Goal: Find specific page/section: Find specific page/section

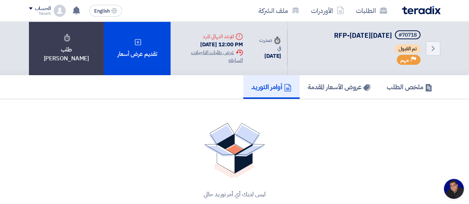
scroll to position [303, 0]
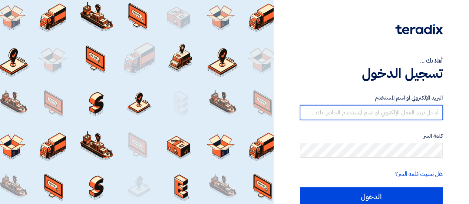
drag, startPoint x: 364, startPoint y: 115, endPoint x: 363, endPoint y: 120, distance: 5.3
click at [364, 115] on input "text" at bounding box center [371, 112] width 143 height 15
type input "[EMAIL_ADDRESS][DOMAIN_NAME]"
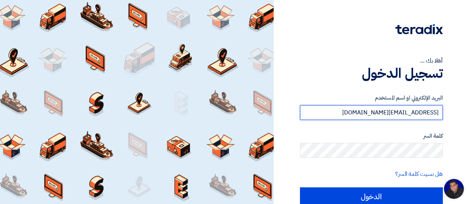
scroll to position [303, 0]
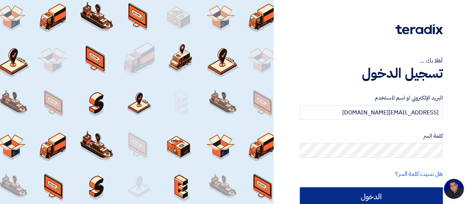
click at [365, 201] on input "الدخول" at bounding box center [371, 197] width 143 height 19
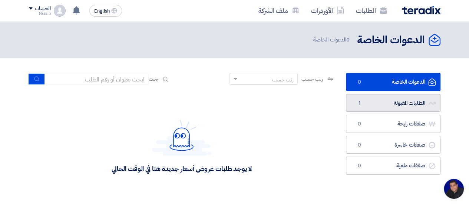
click at [391, 105] on link "الطلبات المقبولة الطلبات المقبولة 1" at bounding box center [393, 103] width 95 height 18
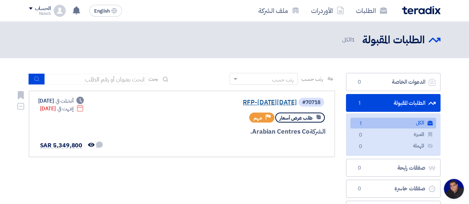
click at [259, 103] on link "RFP-[DATE][DATE]" at bounding box center [223, 102] width 148 height 7
